Goal: Transaction & Acquisition: Book appointment/travel/reservation

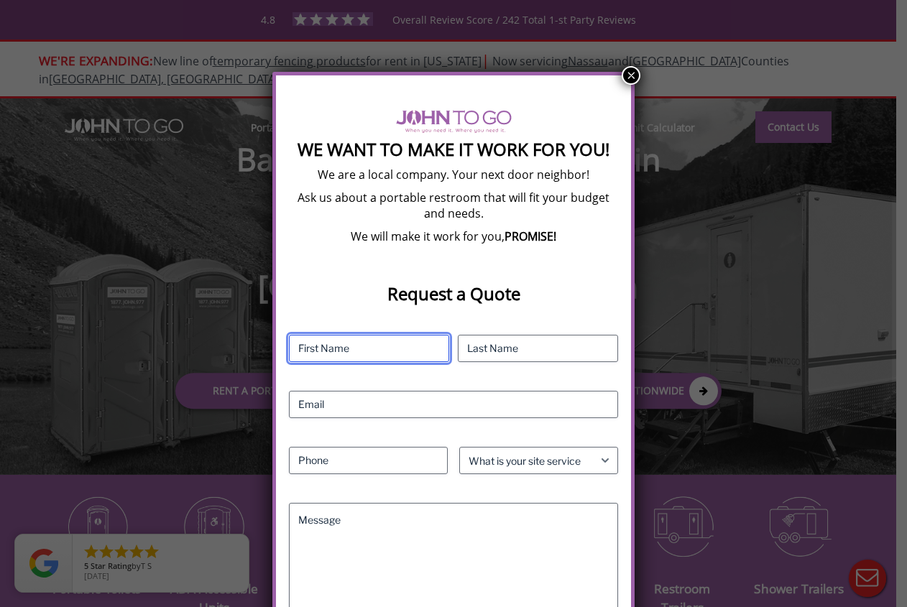
click at [405, 344] on input "First" at bounding box center [369, 348] width 160 height 27
type input "Kalam"
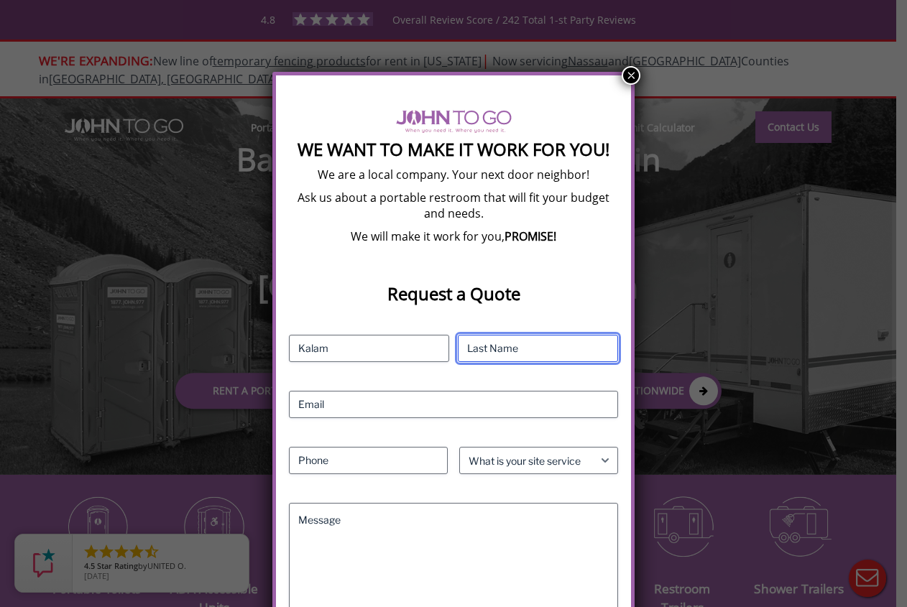
type input "Rahaman"
type input "7187318627"
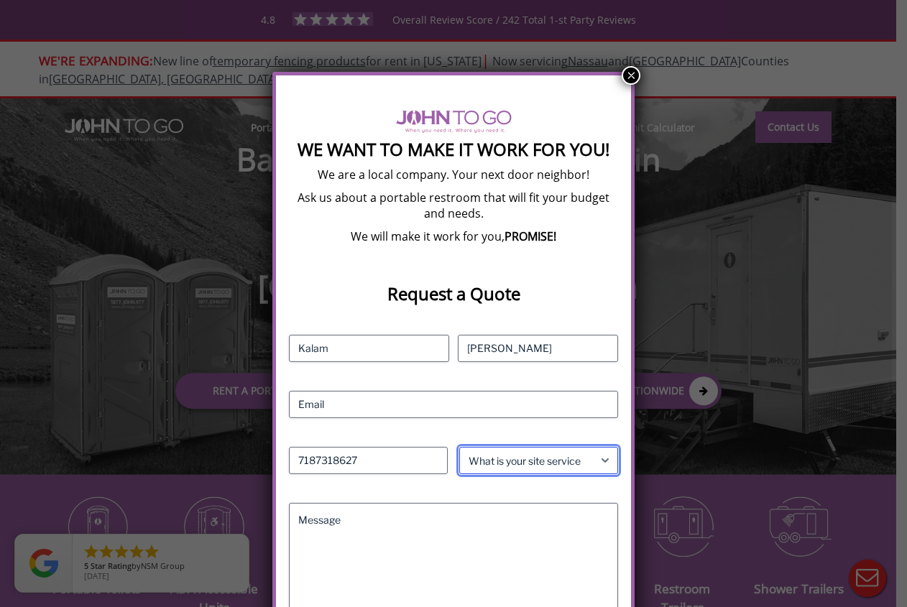
click at [604, 462] on select "What is your site service need? Consumer Construction - Commercial Construction…" at bounding box center [538, 460] width 159 height 27
select select "Event"
click at [459, 447] on select "What is your site service need? Consumer Construction - Commercial Construction…" at bounding box center [538, 460] width 159 height 27
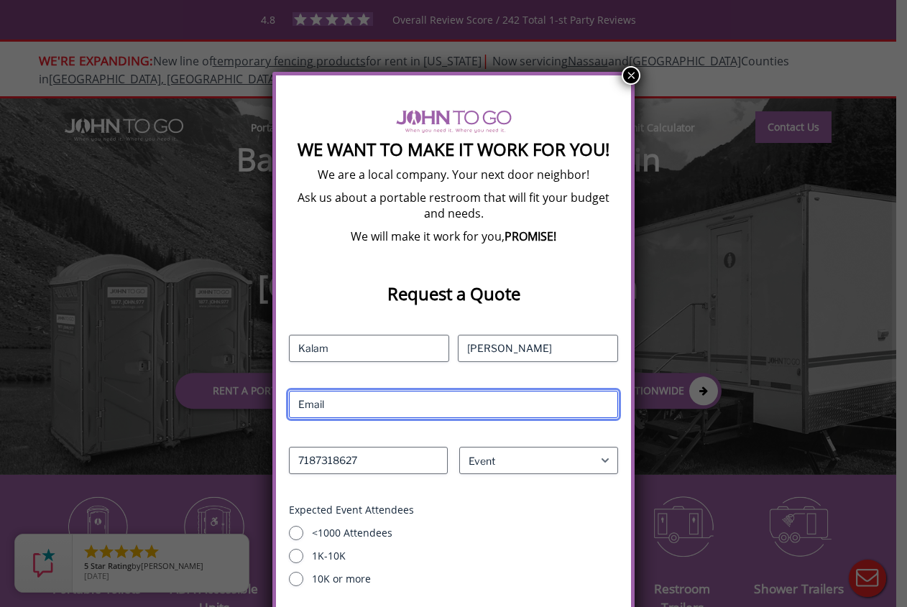
click at [560, 397] on input "Email (Required)" at bounding box center [454, 404] width 330 height 27
type input "bridpina@gmail.com"
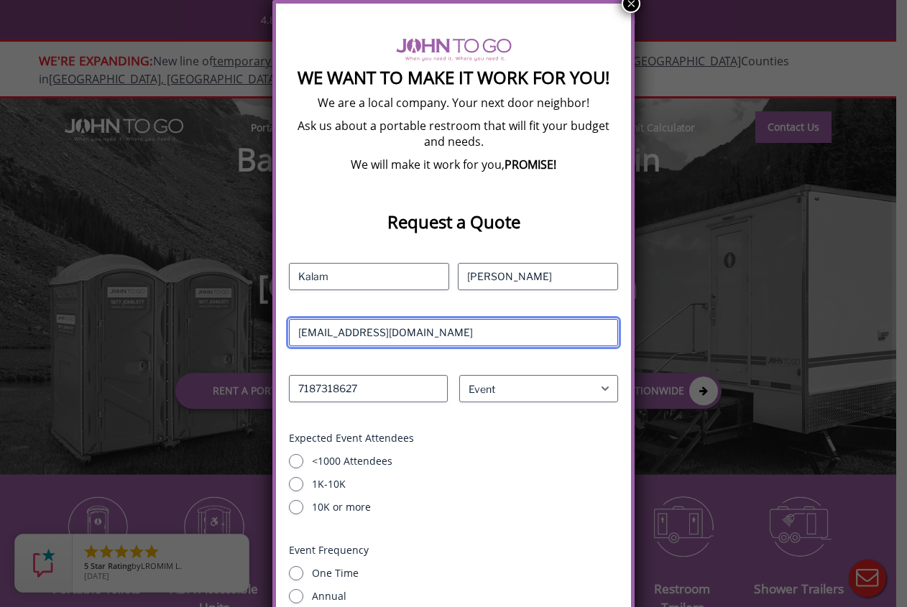
scroll to position [242, 0]
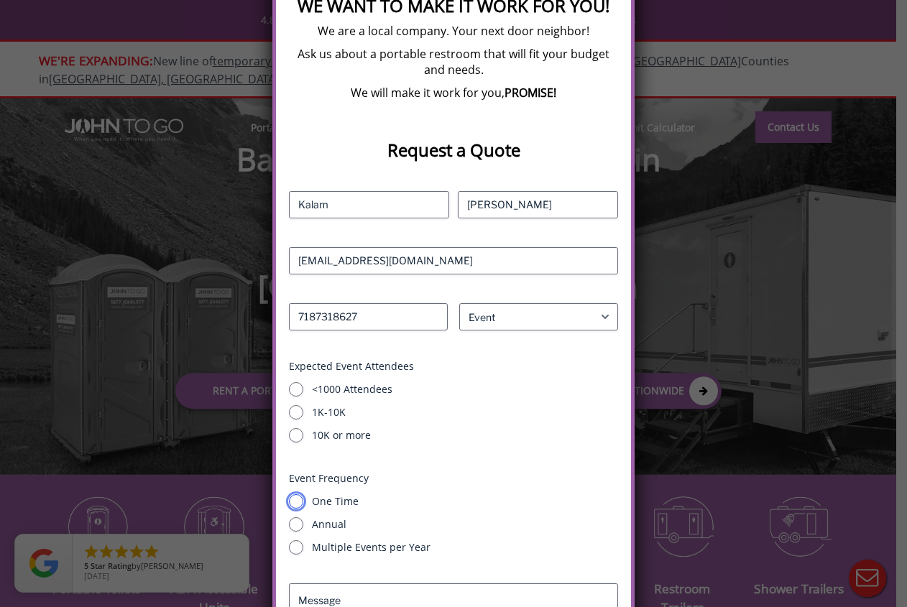
click at [293, 504] on input "One Time" at bounding box center [296, 501] width 14 height 14
radio input "true"
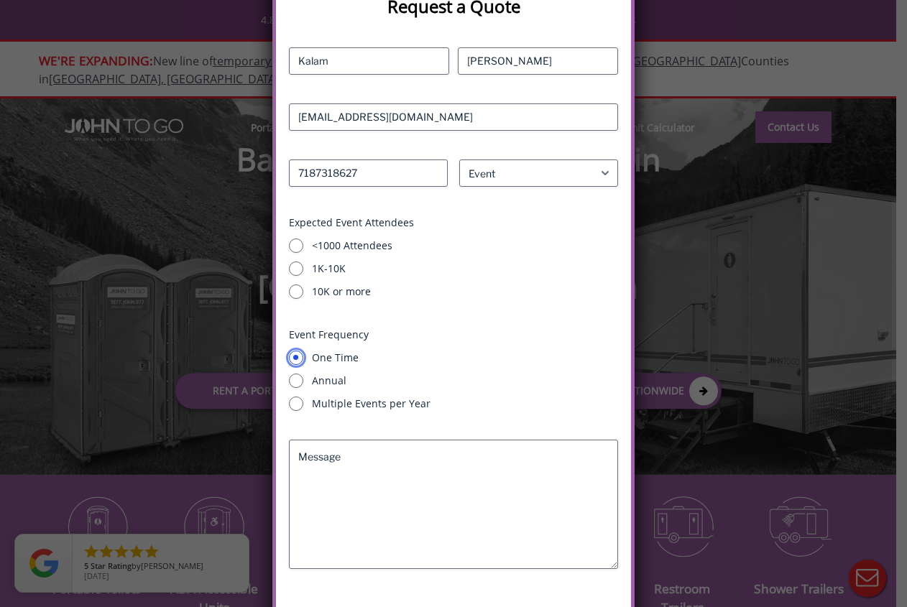
scroll to position [438, 0]
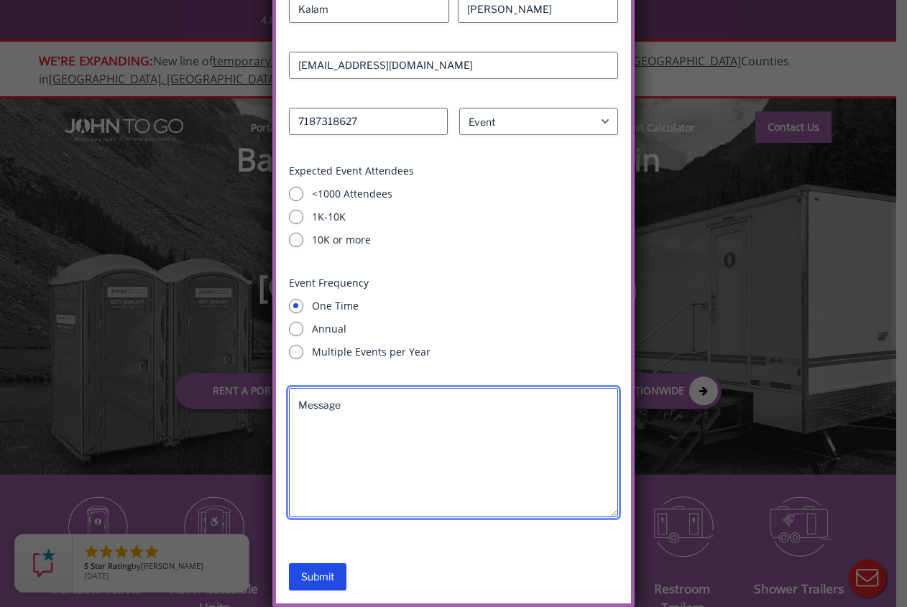
click at [448, 403] on textarea "Message" at bounding box center [454, 452] width 330 height 129
type textarea "one day"
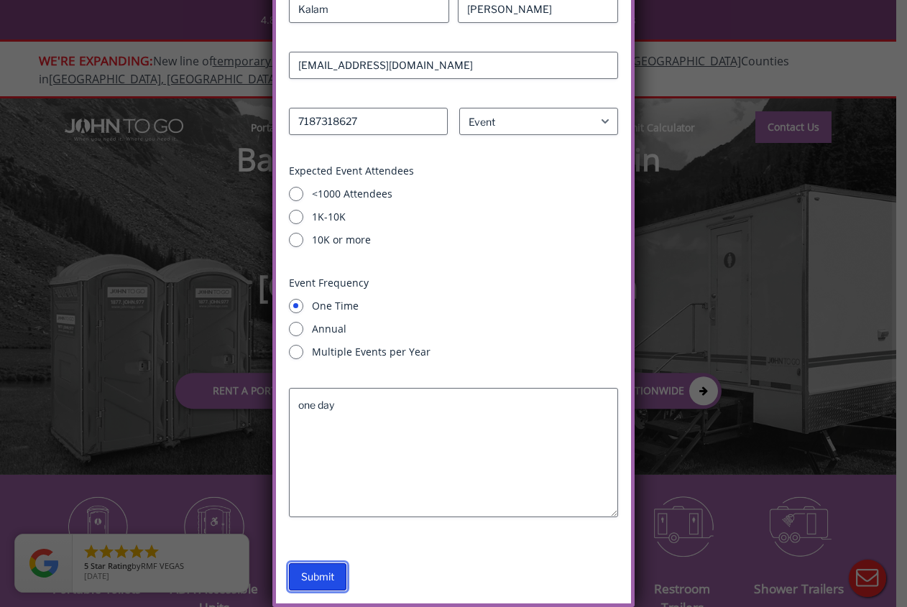
click at [326, 573] on input "Submit" at bounding box center [317, 576] width 57 height 27
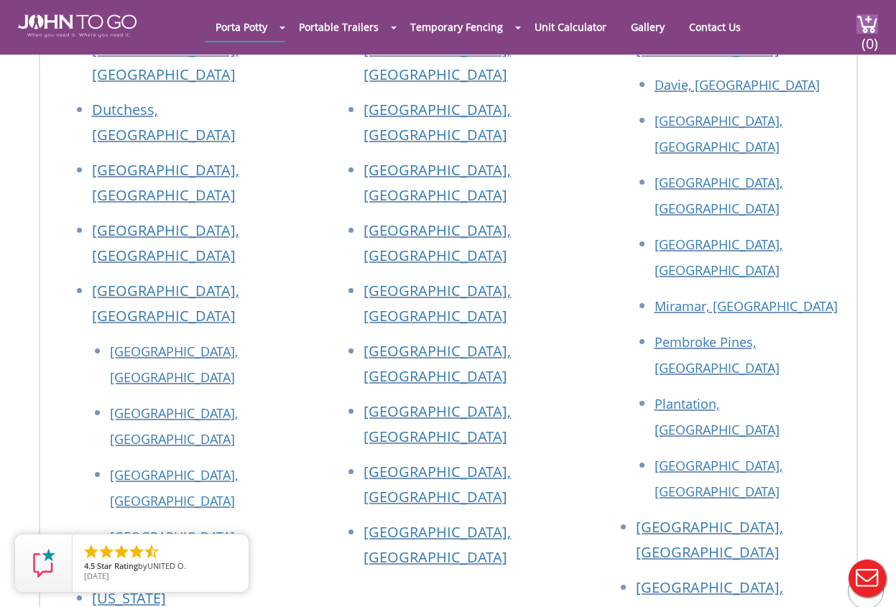
scroll to position [647, 0]
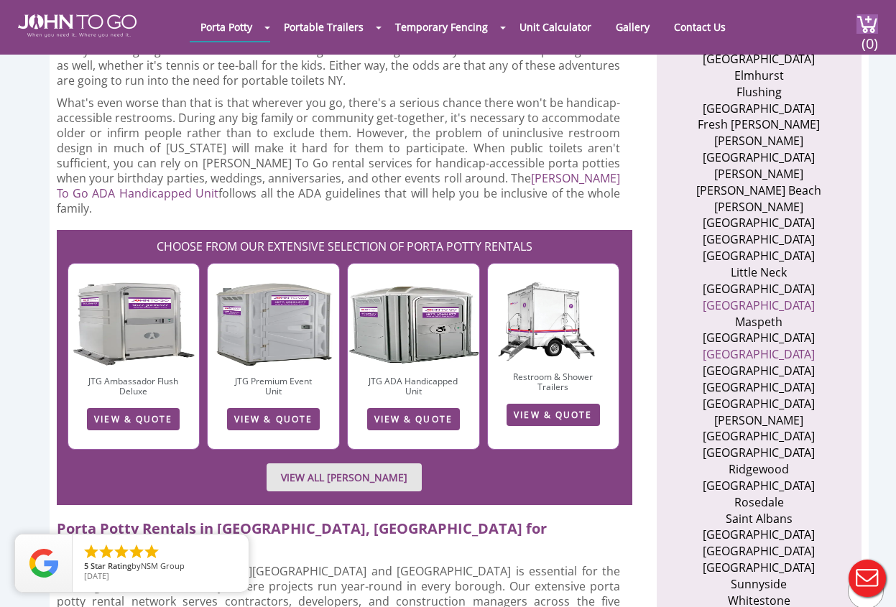
scroll to position [790, 0]
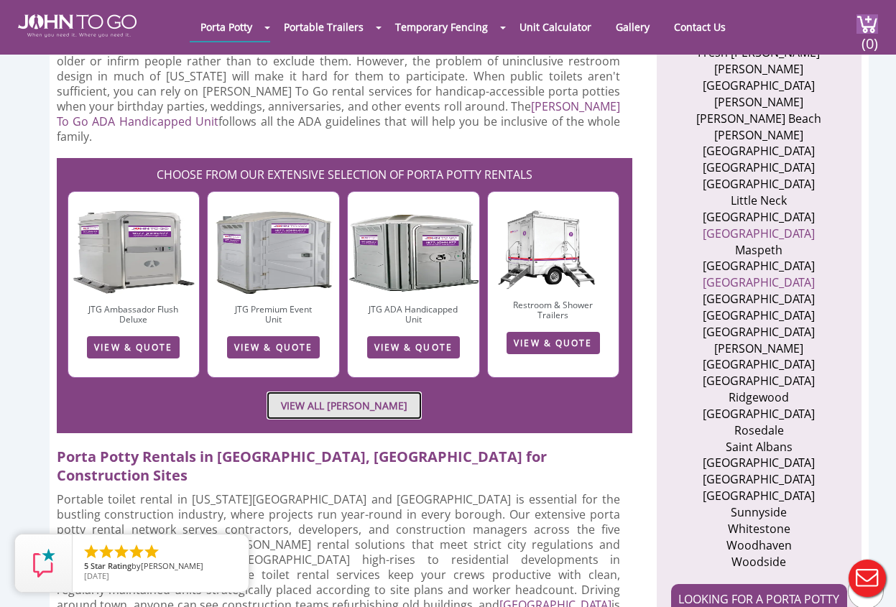
click at [305, 392] on link "VIEW ALL PORTA JOHN RENTALS" at bounding box center [344, 406] width 155 height 28
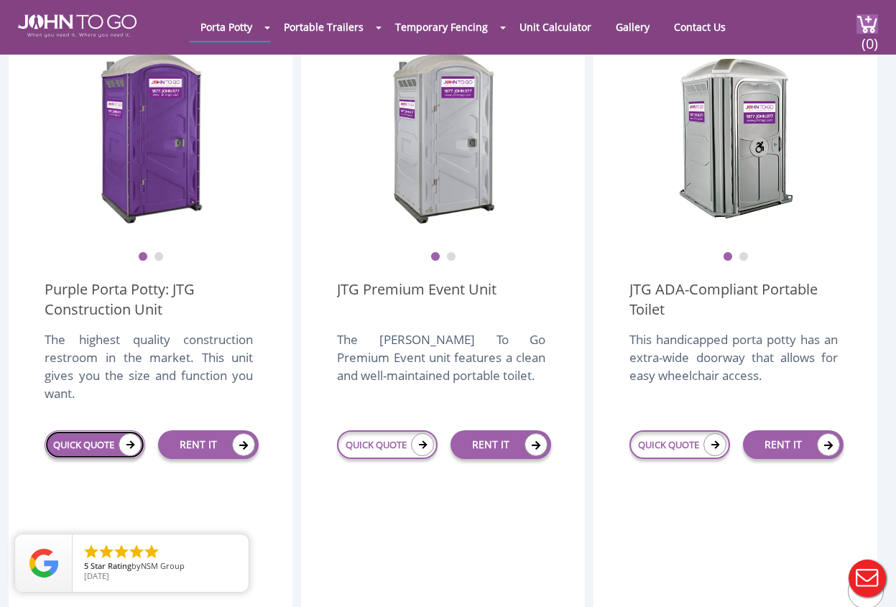
click at [80, 430] on link "QUICK QUOTE" at bounding box center [95, 444] width 101 height 29
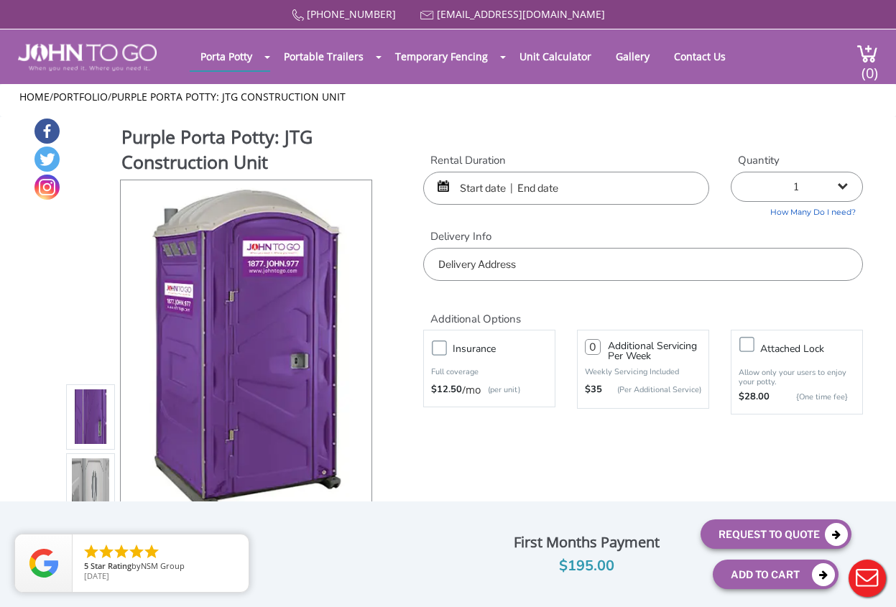
click at [609, 186] on input "text" at bounding box center [566, 188] width 286 height 33
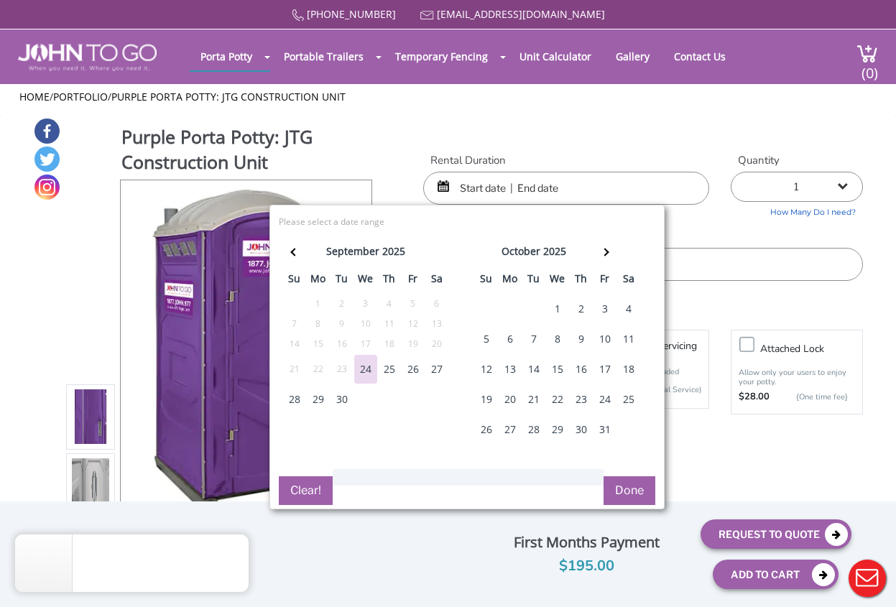
click at [410, 372] on div "26" at bounding box center [413, 369] width 23 height 29
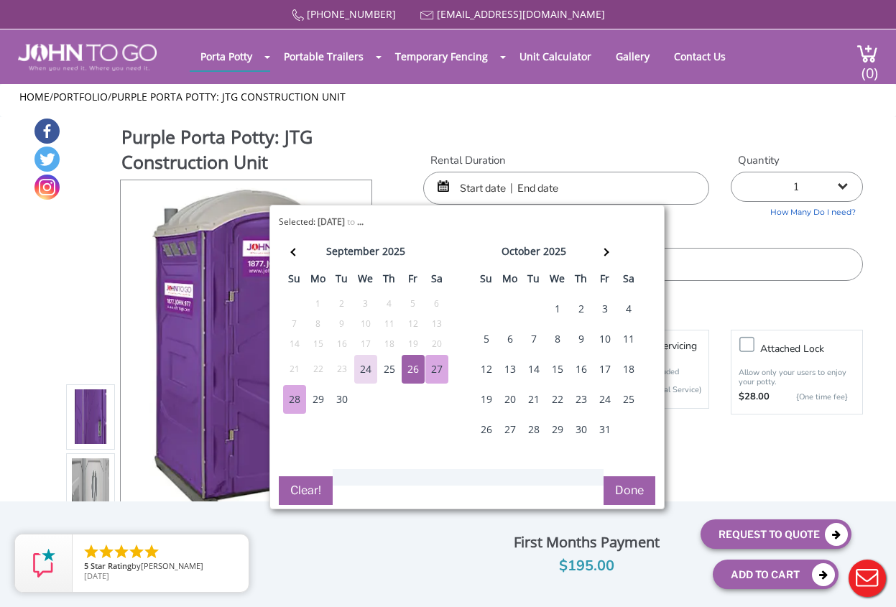
click at [296, 398] on div "28" at bounding box center [294, 399] width 23 height 29
type input "09/26/2025 to 09/28/2025"
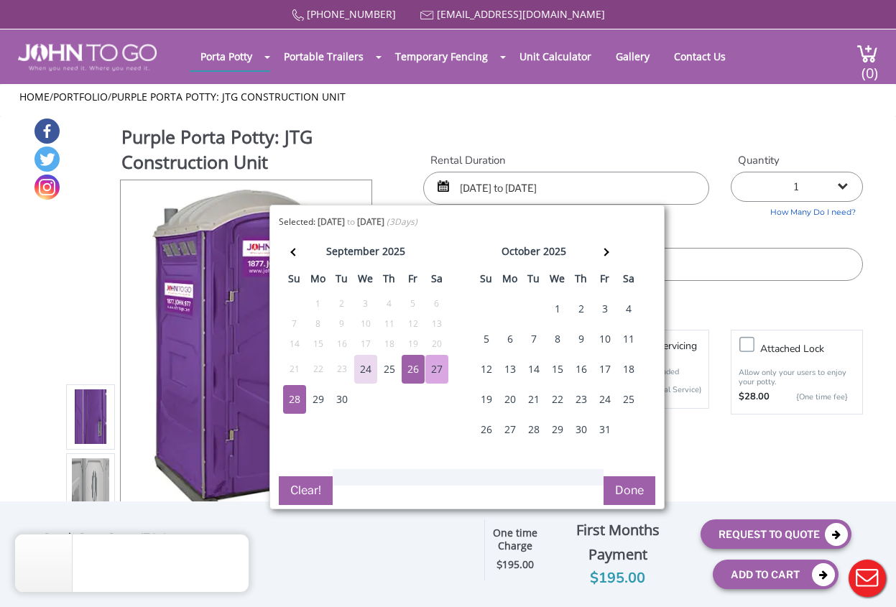
click at [622, 487] on button "Done" at bounding box center [630, 490] width 52 height 29
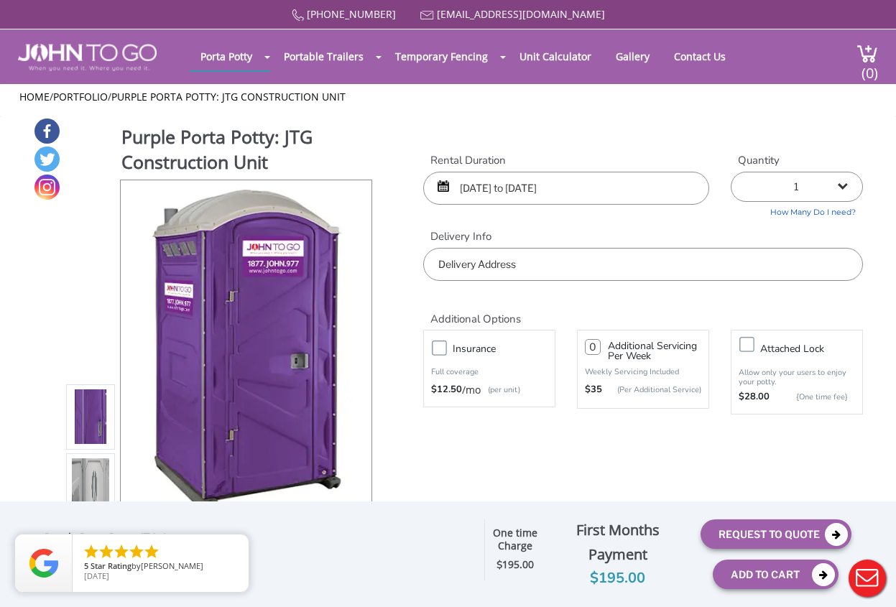
click at [548, 262] on input "text" at bounding box center [643, 264] width 440 height 33
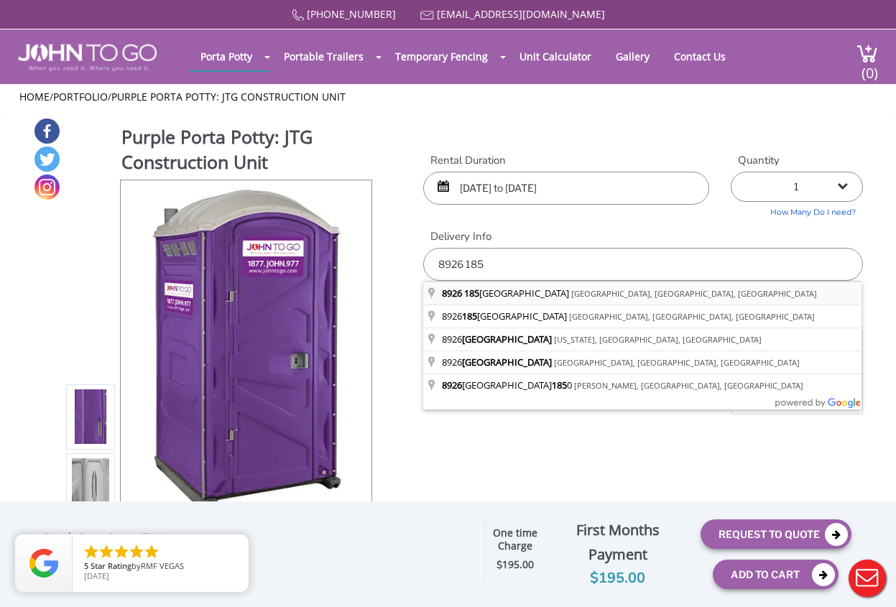
type input "8926 185th Street, Jamaica, NY, USA"
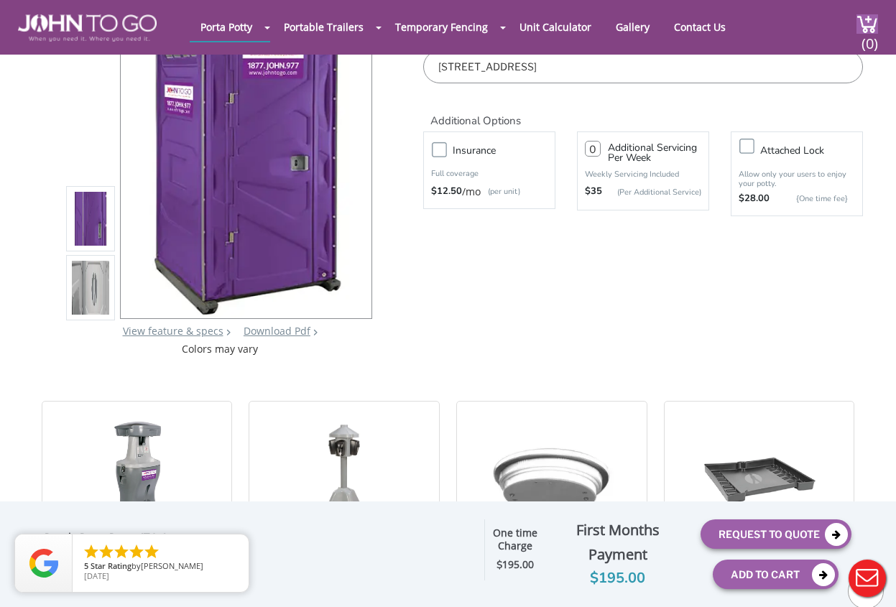
scroll to position [72, 0]
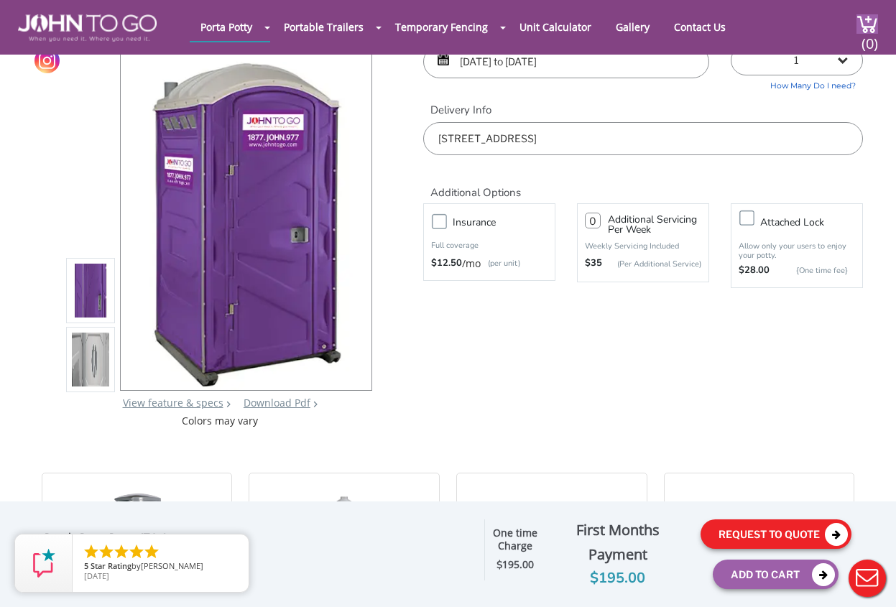
click at [755, 530] on button "Request To Quote" at bounding box center [776, 534] width 151 height 29
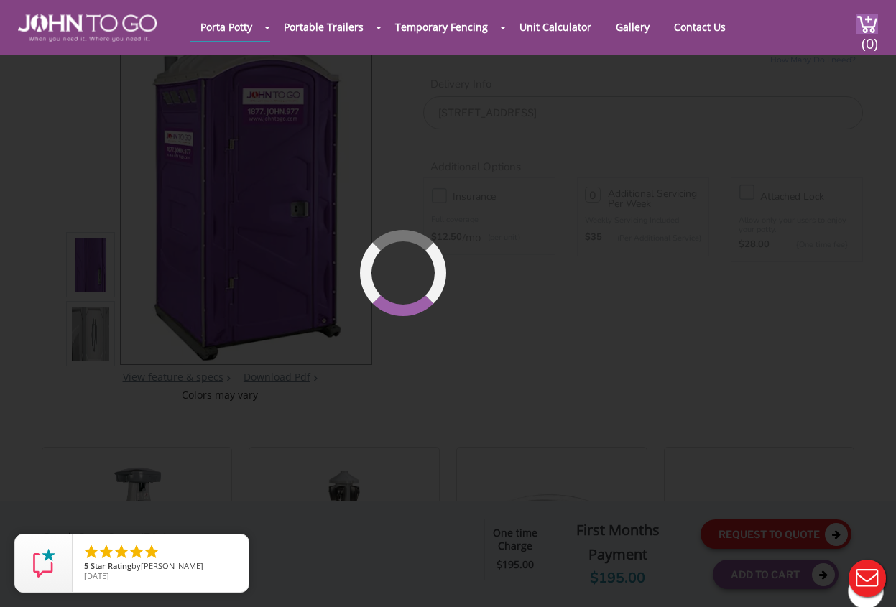
scroll to position [98, 0]
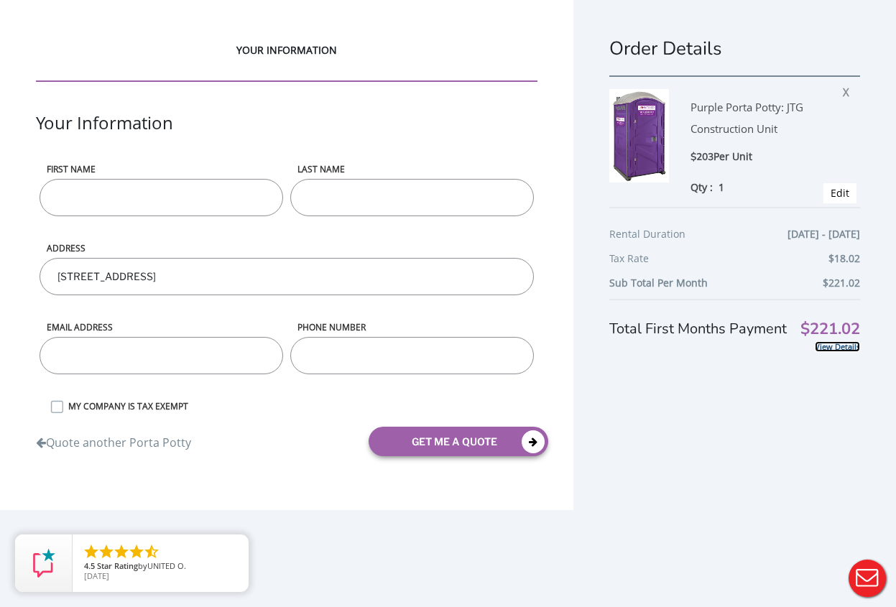
click at [821, 346] on link "View Details" at bounding box center [837, 346] width 45 height 11
